Goal: Information Seeking & Learning: Learn about a topic

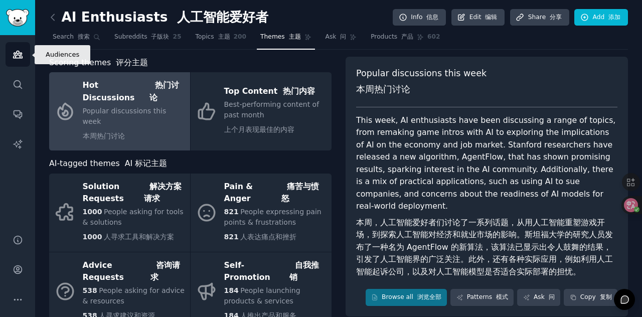
click at [18, 60] on link "Audiences" at bounding box center [18, 54] width 25 height 25
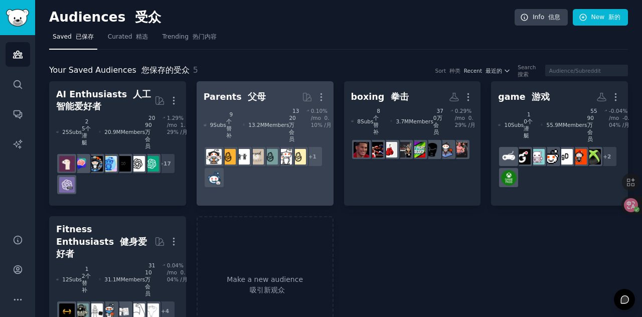
click at [264, 110] on div "13.2M Members 1320万会员" at bounding box center [271, 124] width 57 height 35
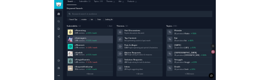
scroll to position [27, 0]
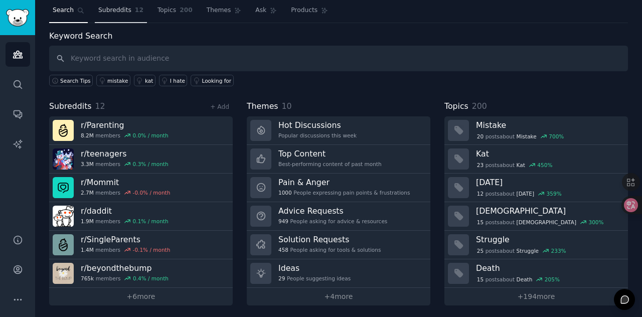
click at [111, 13] on span "Subreddits" at bounding box center [114, 10] width 33 height 9
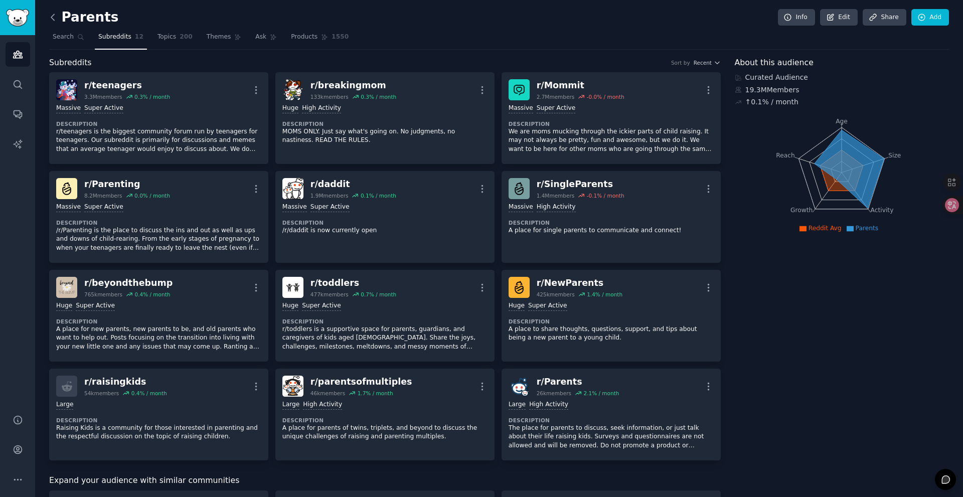
click at [52, 18] on icon at bounding box center [52, 17] width 3 height 6
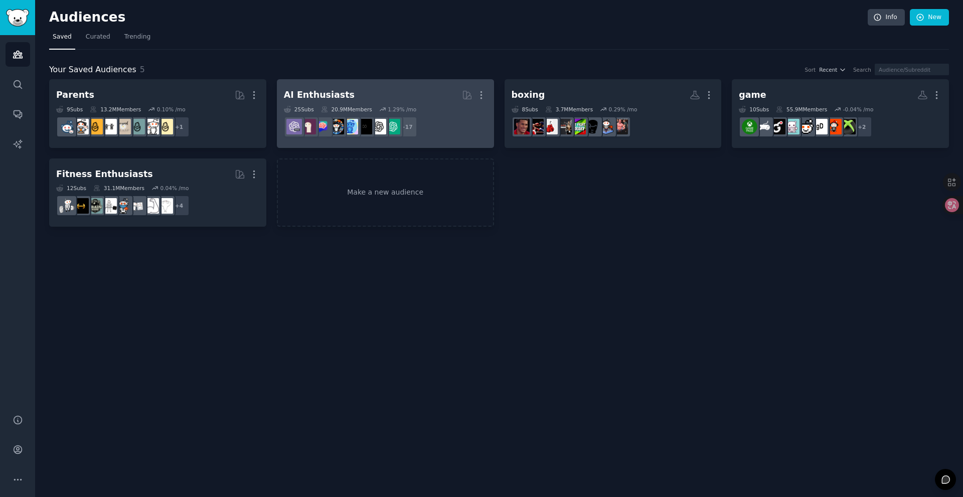
click at [424, 114] on dd "+ 17" at bounding box center [385, 127] width 203 height 28
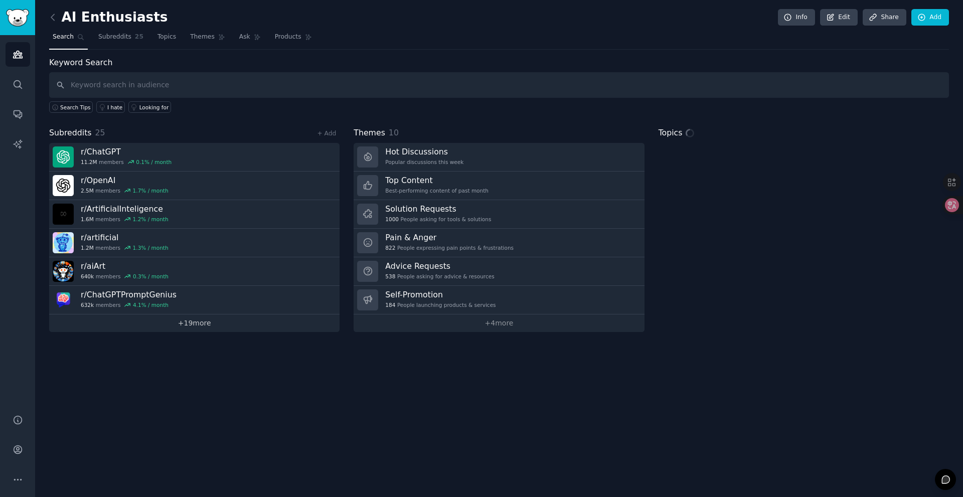
click at [184, 317] on link "+ 19 more" at bounding box center [194, 324] width 291 height 18
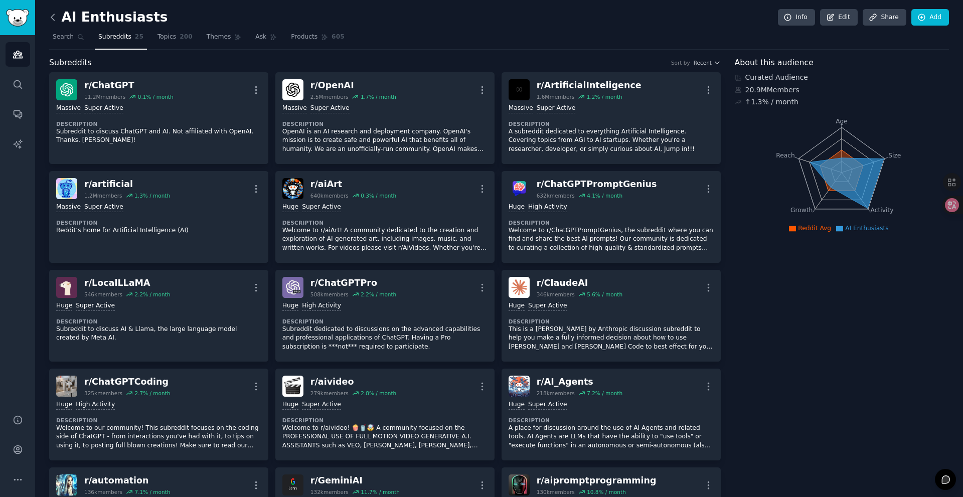
click at [55, 18] on icon at bounding box center [53, 17] width 11 height 11
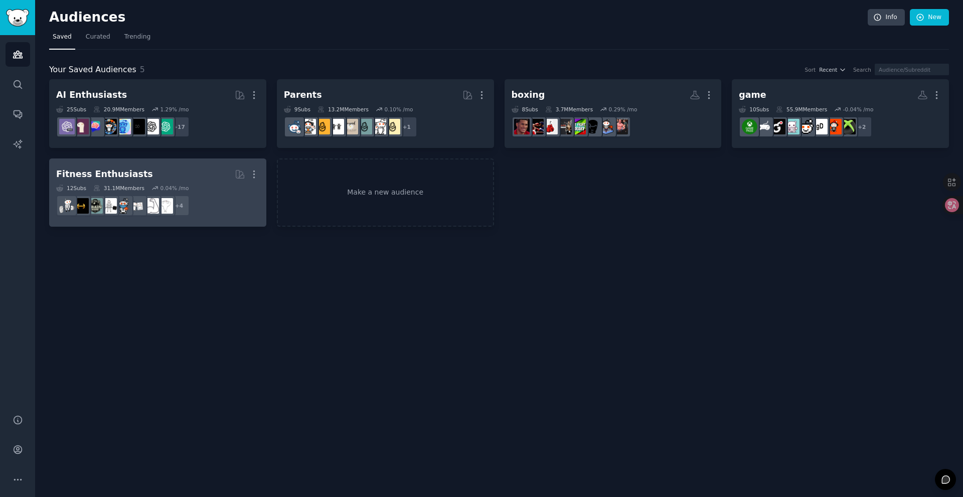
click at [181, 170] on h2 "Fitness Enthusiasts More" at bounding box center [157, 175] width 203 height 18
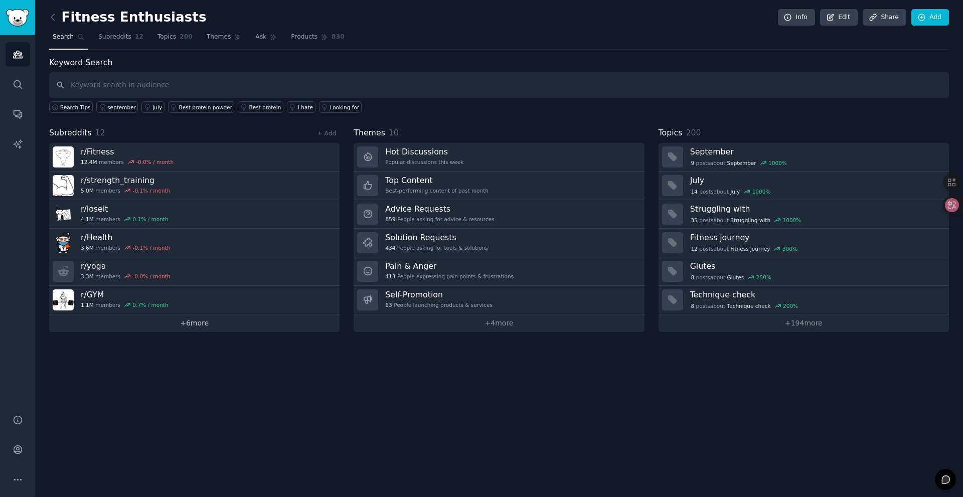
click at [189, 317] on link "+ 6 more" at bounding box center [194, 324] width 291 height 18
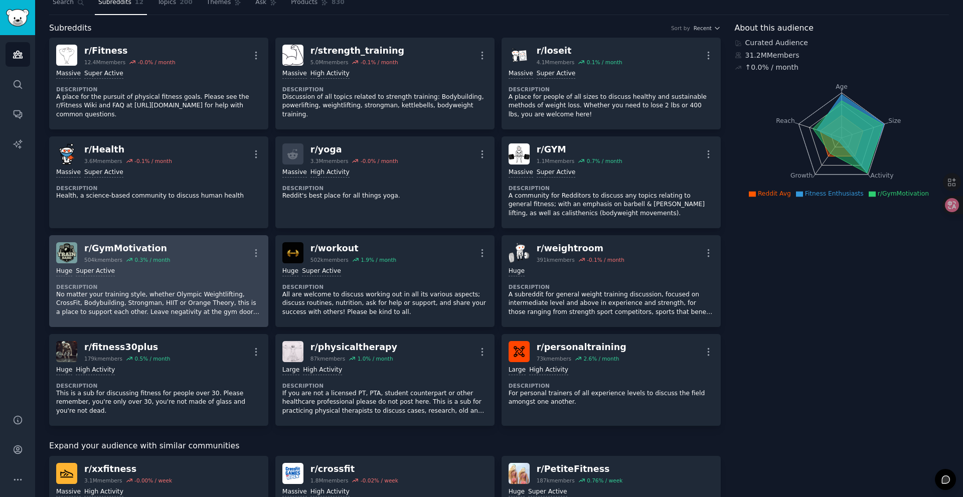
scroll to position [50, 0]
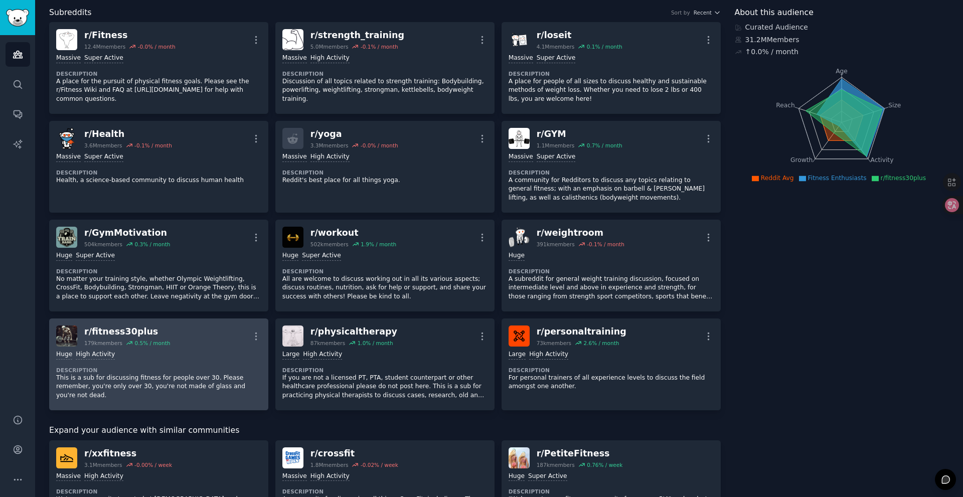
click at [186, 317] on div "Huge High Activity" at bounding box center [158, 355] width 205 height 10
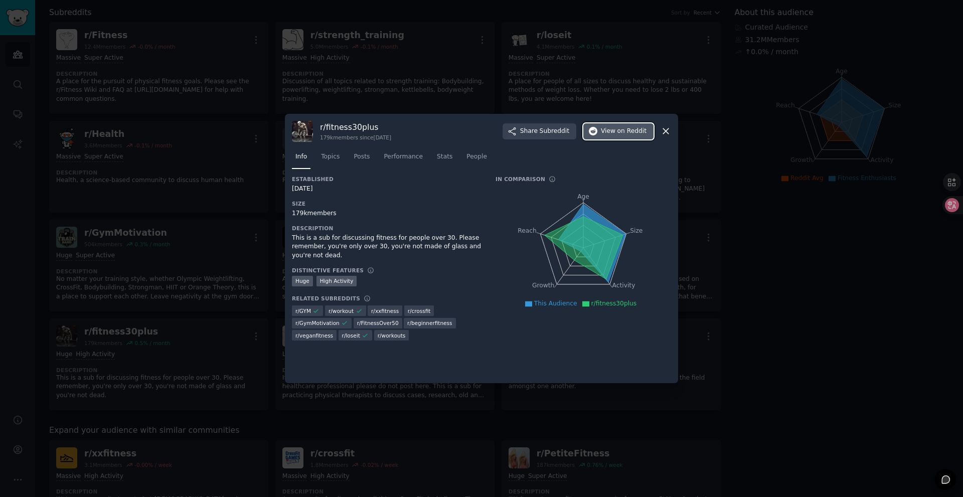
click at [452, 125] on button "View on Reddit" at bounding box center [619, 131] width 70 height 16
click at [452, 127] on icon at bounding box center [666, 131] width 11 height 11
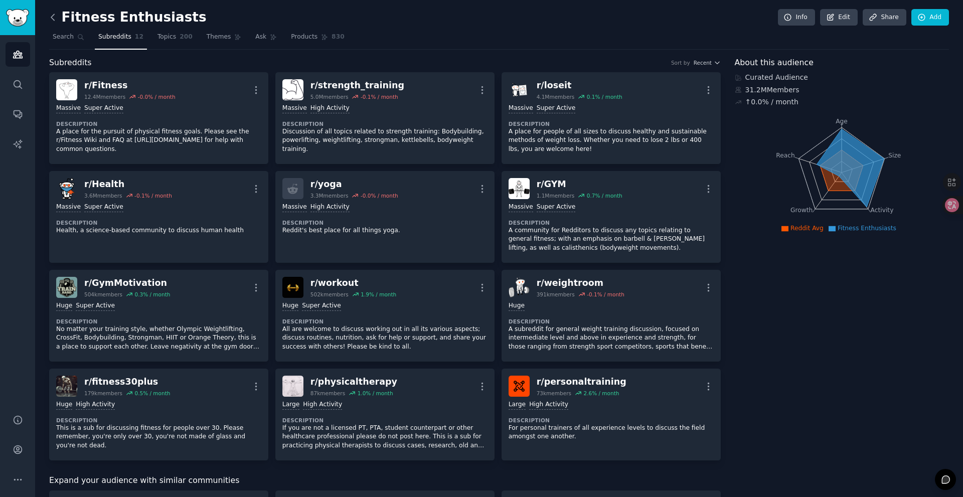
click at [54, 14] on icon at bounding box center [53, 17] width 11 height 11
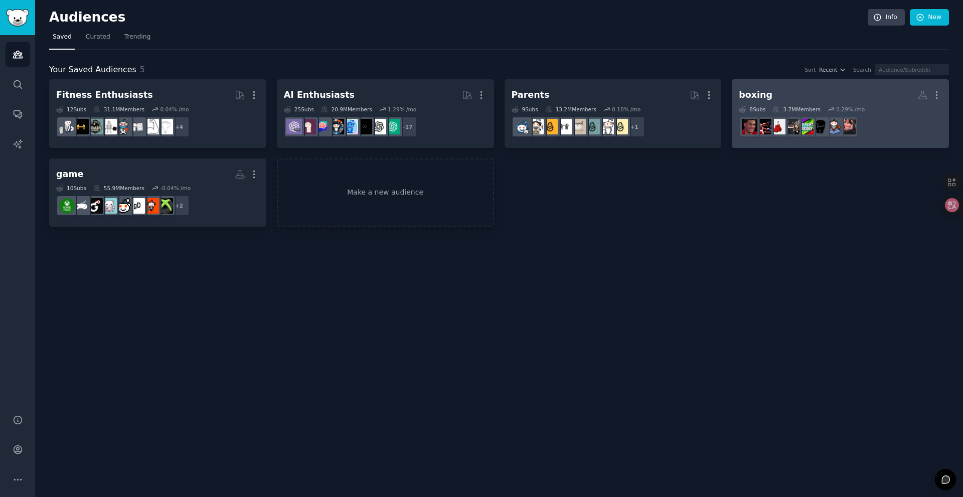
click at [452, 136] on dd "r/MMA_Academy" at bounding box center [840, 127] width 203 height 28
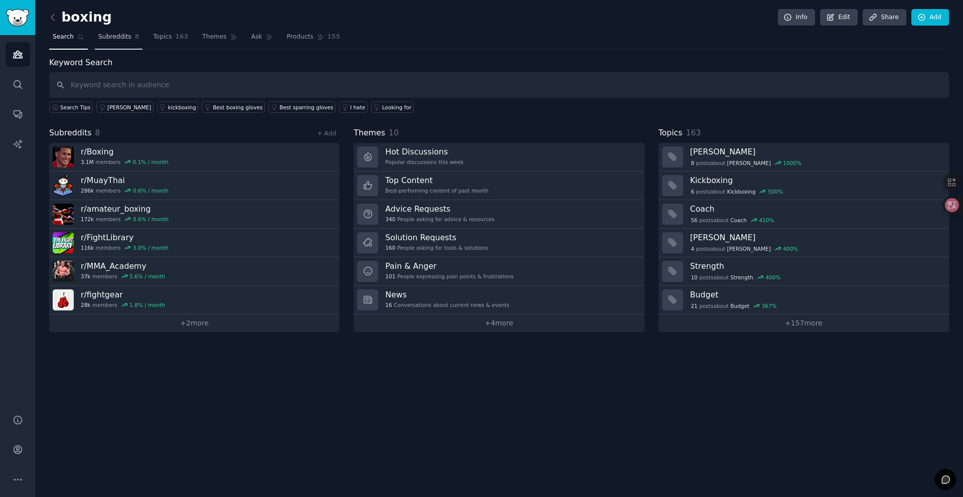
click at [115, 31] on link "Subreddits 8" at bounding box center [119, 39] width 48 height 21
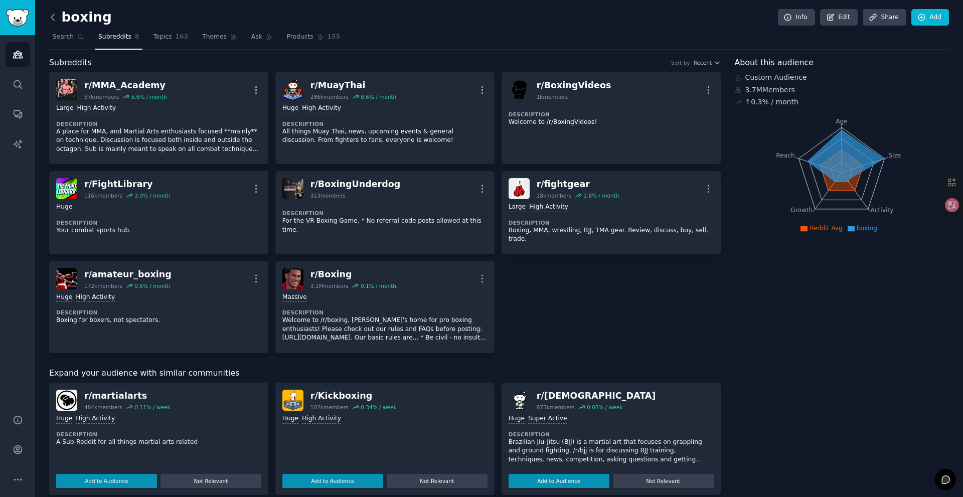
click at [54, 16] on icon at bounding box center [53, 17] width 11 height 11
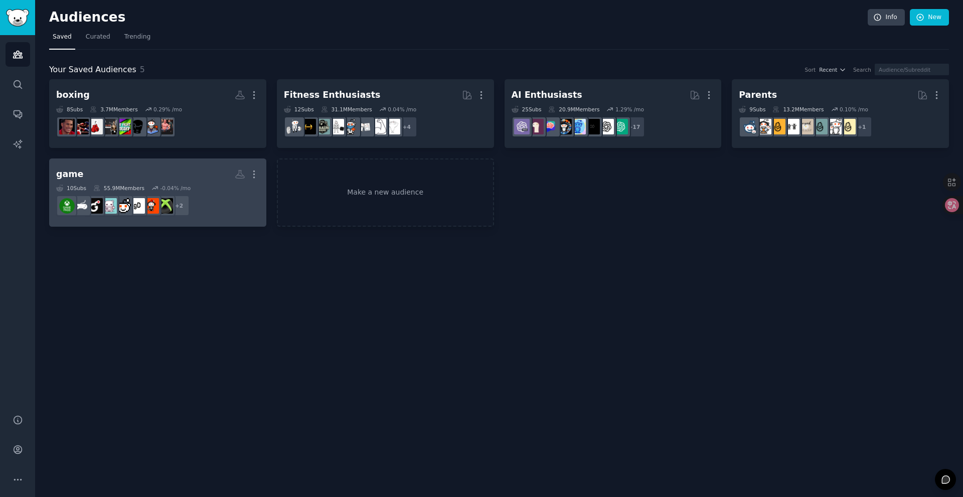
click at [141, 180] on h2 "game More" at bounding box center [157, 175] width 203 height 18
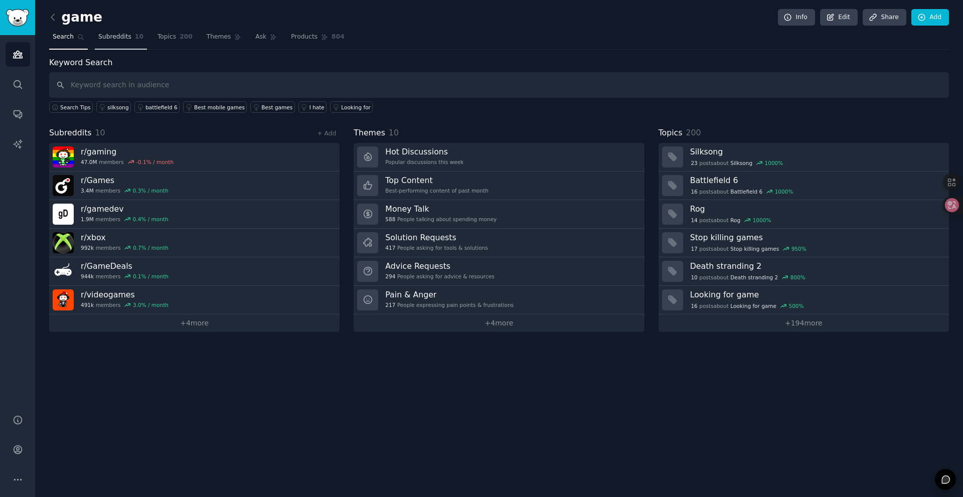
click at [115, 45] on link "Subreddits 10" at bounding box center [121, 39] width 52 height 21
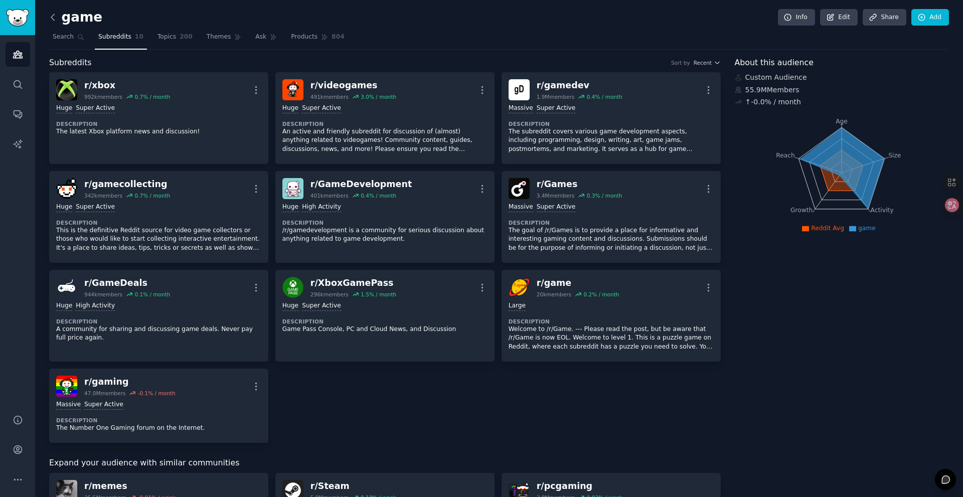
click at [53, 21] on icon at bounding box center [53, 17] width 11 height 11
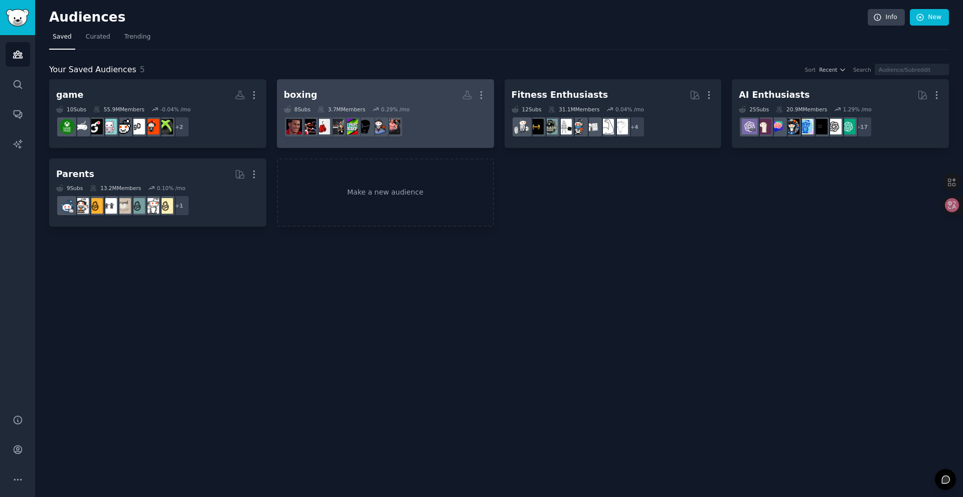
click at [409, 119] on dd "r/MMA_Academy" at bounding box center [385, 127] width 203 height 28
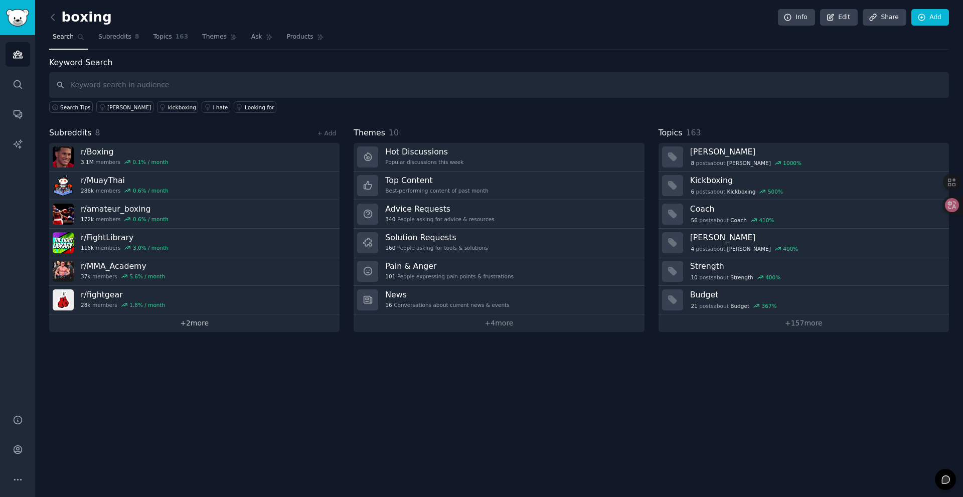
click at [219, 317] on link "+ 2 more" at bounding box center [194, 324] width 291 height 18
